Goal: Task Accomplishment & Management: Complete application form

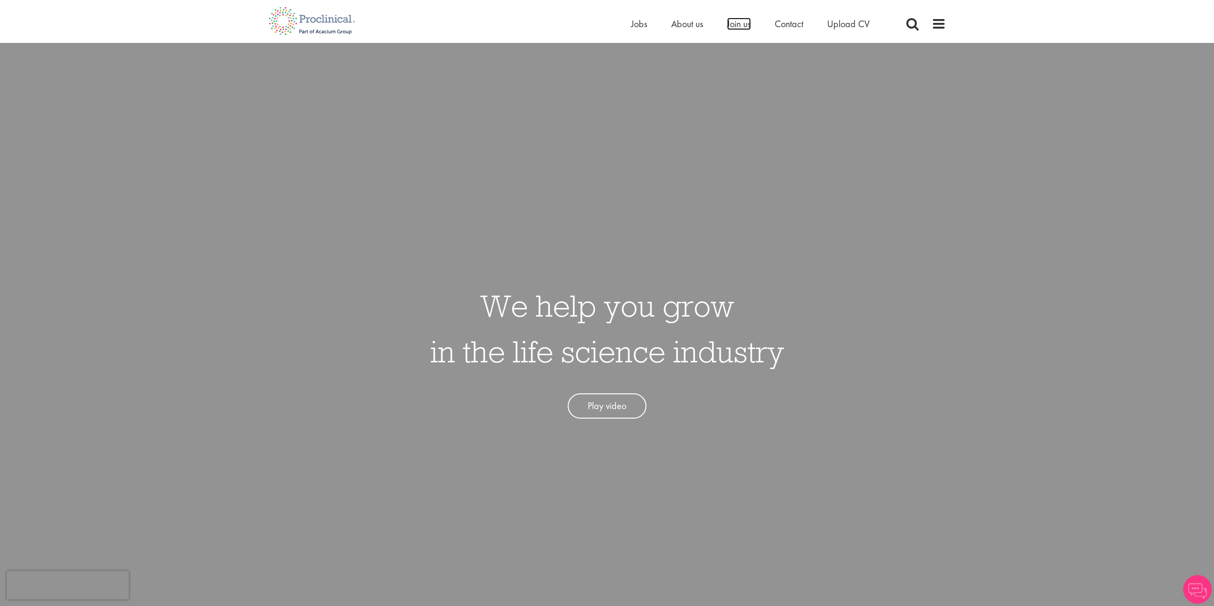
click at [747, 27] on span "Join us" at bounding box center [739, 24] width 24 height 12
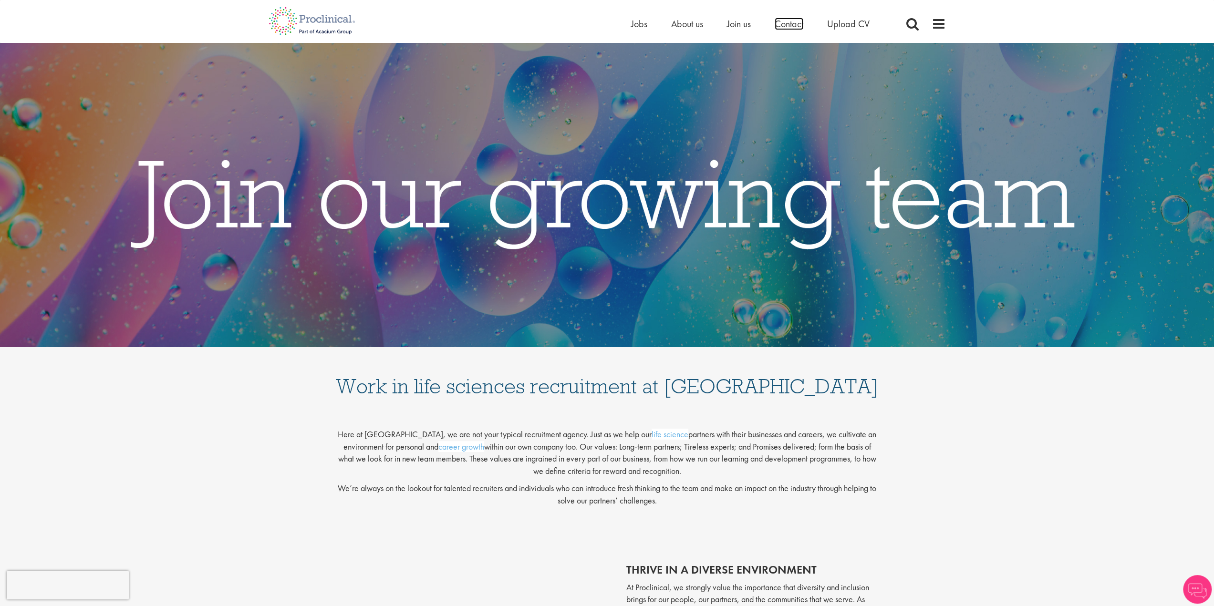
click at [786, 24] on span "Contact" at bounding box center [789, 24] width 29 height 12
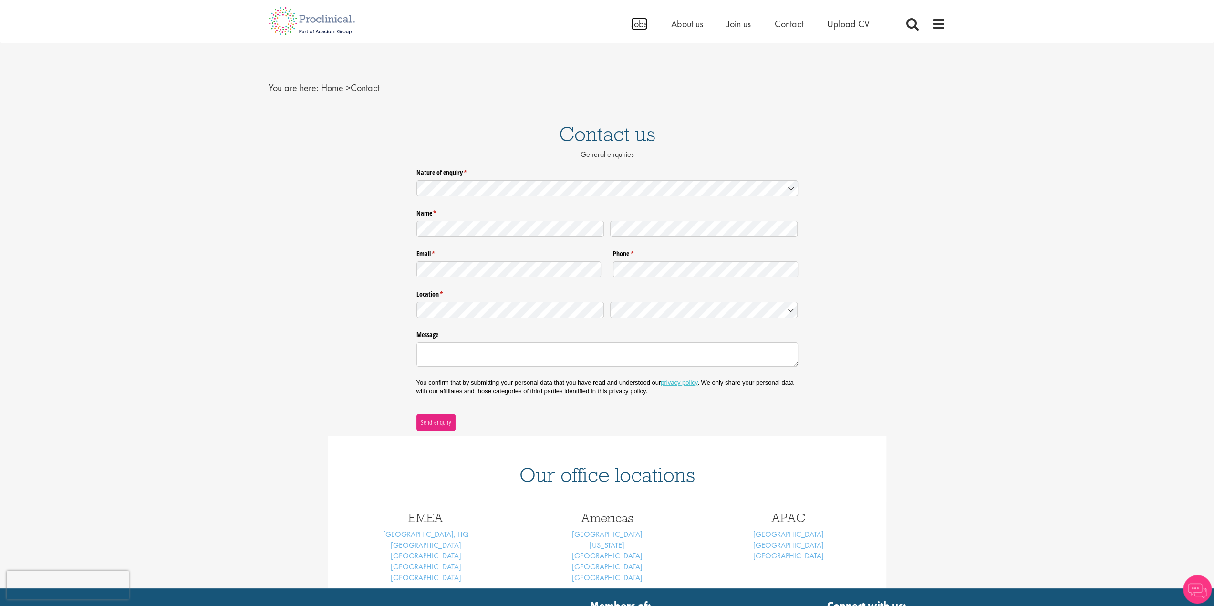
click at [634, 22] on span "Jobs" at bounding box center [639, 24] width 16 height 12
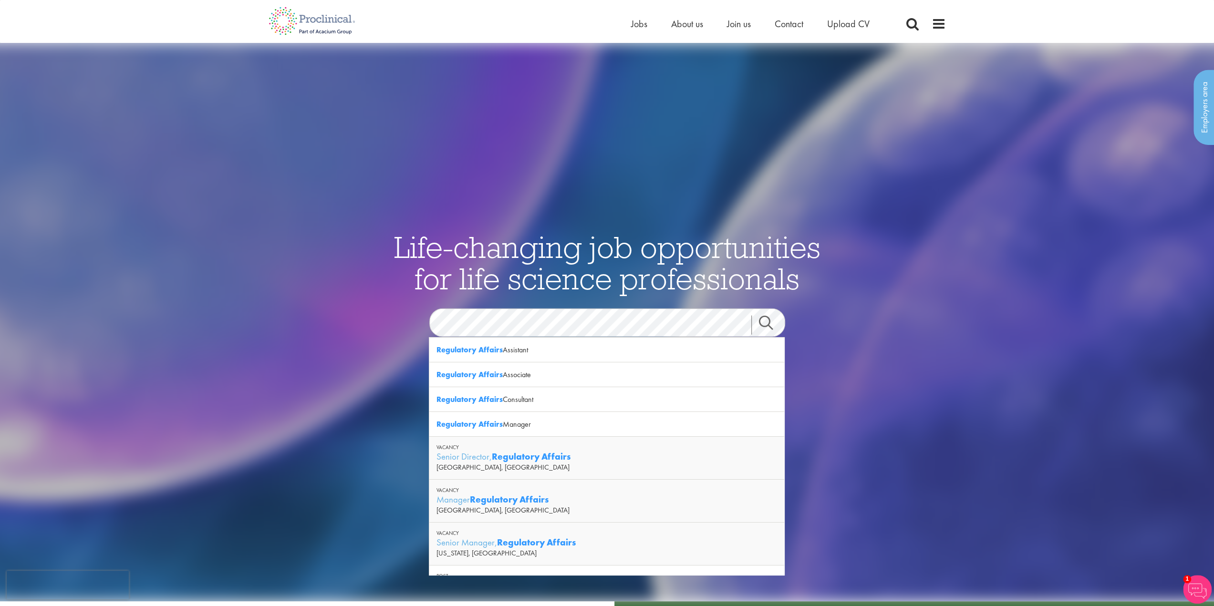
click at [767, 326] on link "Search" at bounding box center [771, 325] width 41 height 19
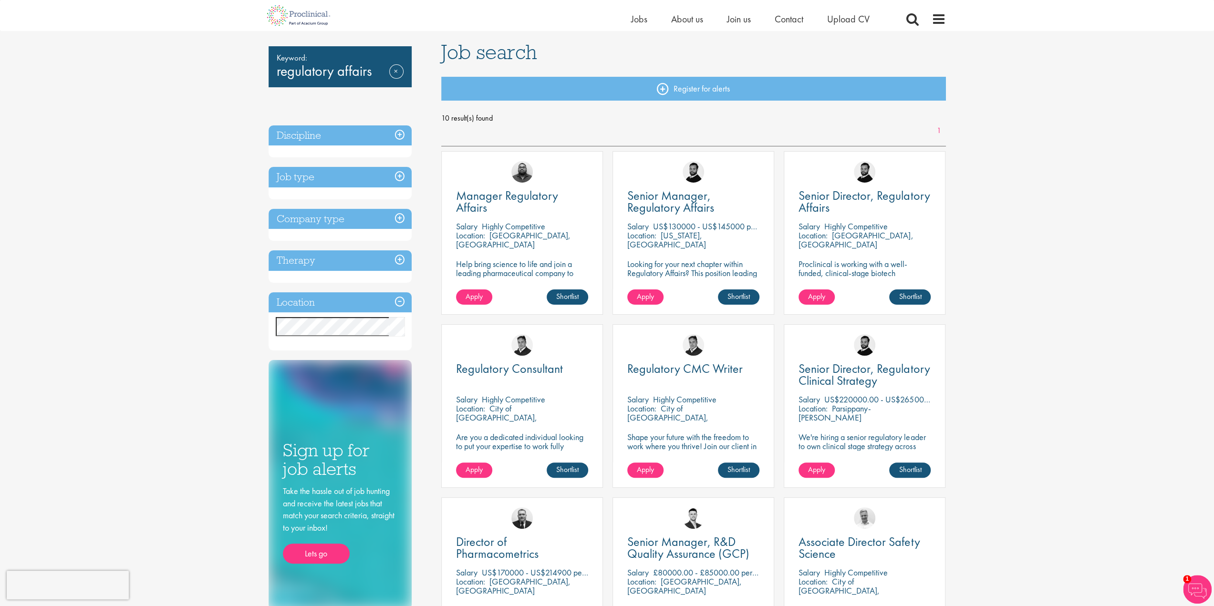
scroll to position [48, 0]
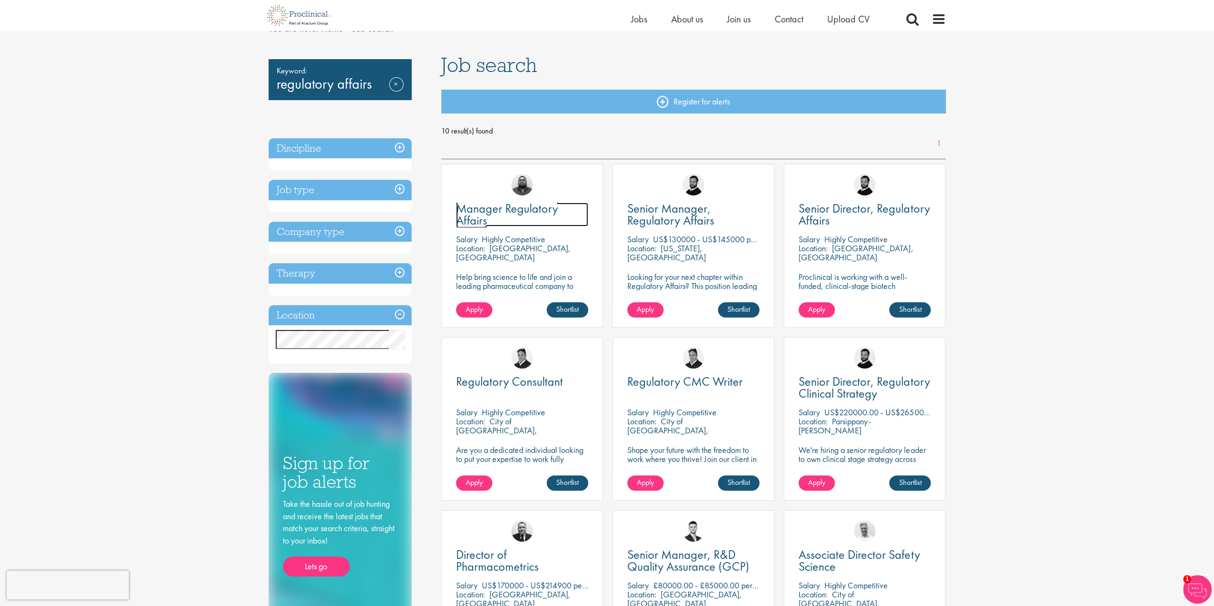
click at [519, 210] on span "Manager Regulatory Affairs" at bounding box center [507, 214] width 102 height 28
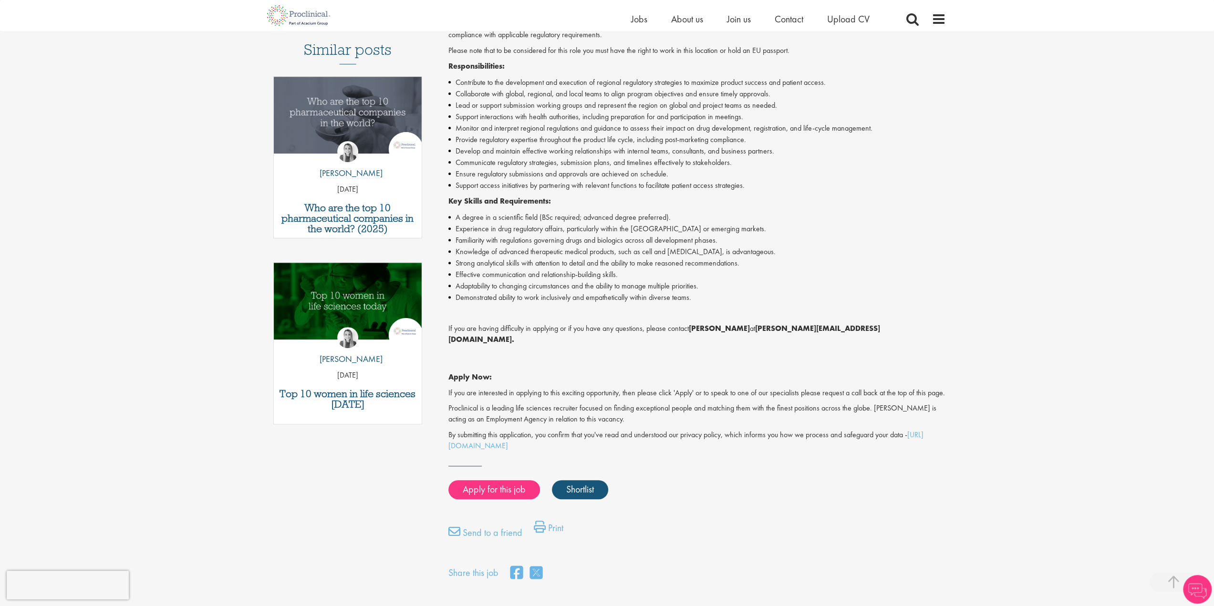
scroll to position [286, 0]
